Goal: Check status

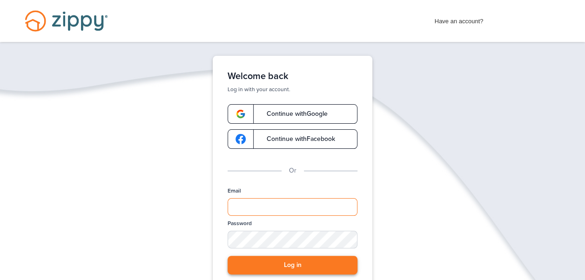
type input "**********"
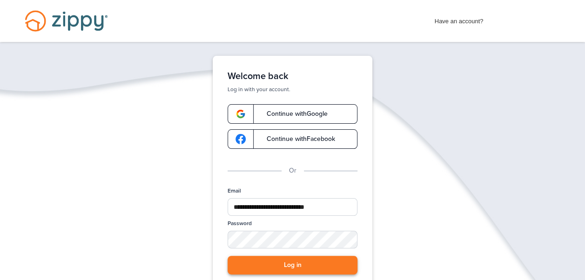
click at [295, 263] on button "Log in" at bounding box center [292, 265] width 130 height 19
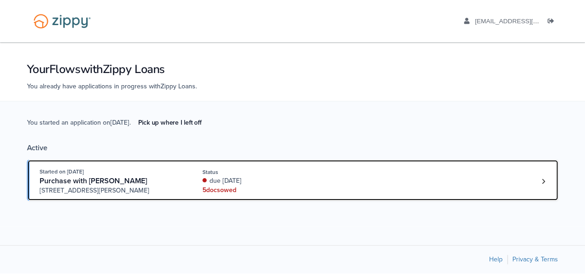
click at [263, 184] on div "due [DATE]" at bounding box center [264, 180] width 124 height 9
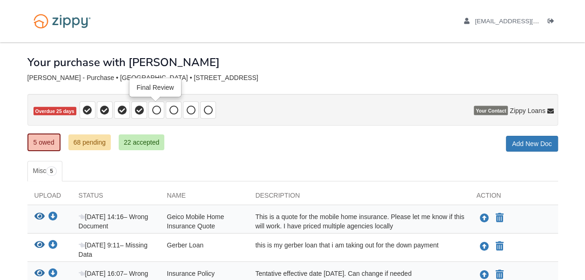
click at [157, 112] on icon at bounding box center [156, 110] width 9 height 9
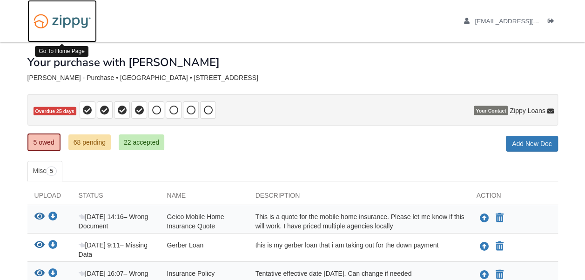
click at [46, 16] on img at bounding box center [61, 21] width 69 height 24
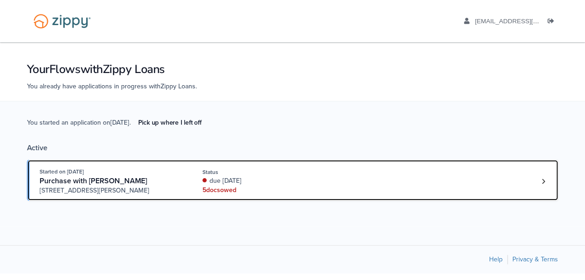
click at [290, 173] on div "Status" at bounding box center [264, 172] width 124 height 8
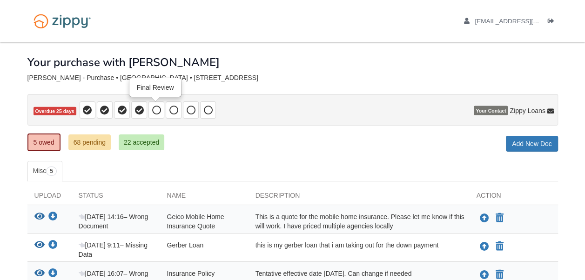
click at [153, 106] on icon at bounding box center [156, 110] width 9 height 9
click at [140, 114] on icon at bounding box center [138, 110] width 9 height 9
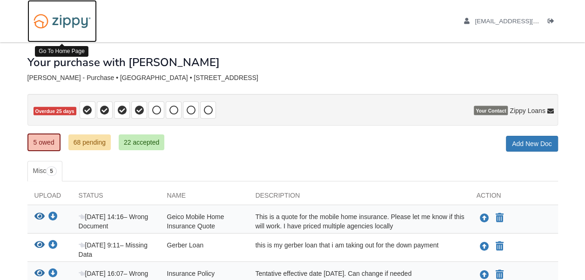
click at [82, 24] on img at bounding box center [61, 21] width 69 height 24
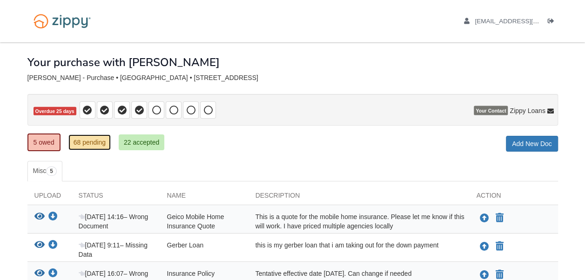
click at [100, 144] on link "68 pending" at bounding box center [89, 142] width 42 height 16
